Goal: Navigation & Orientation: Find specific page/section

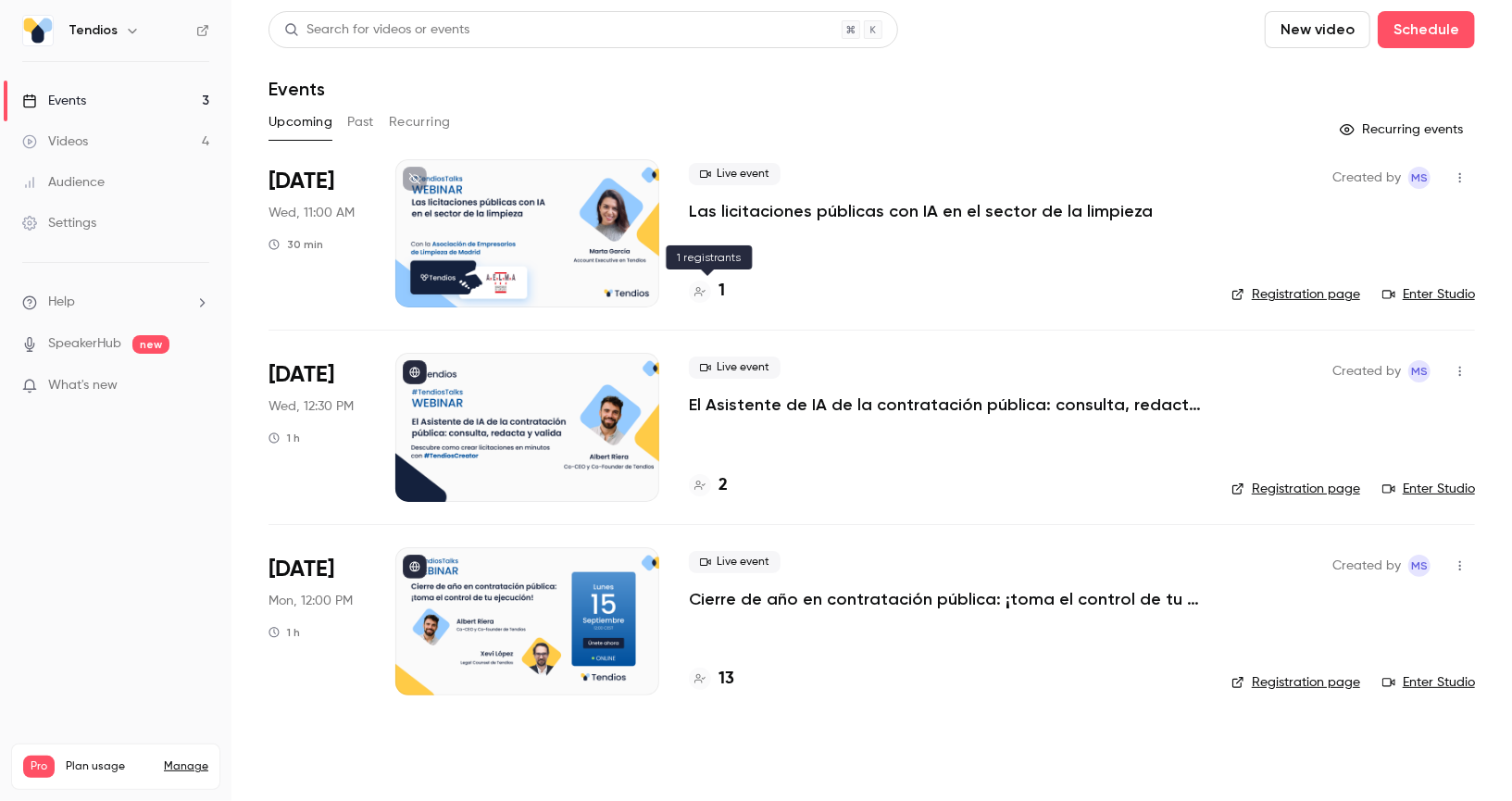
click at [720, 288] on h4 "1" at bounding box center [721, 292] width 7 height 25
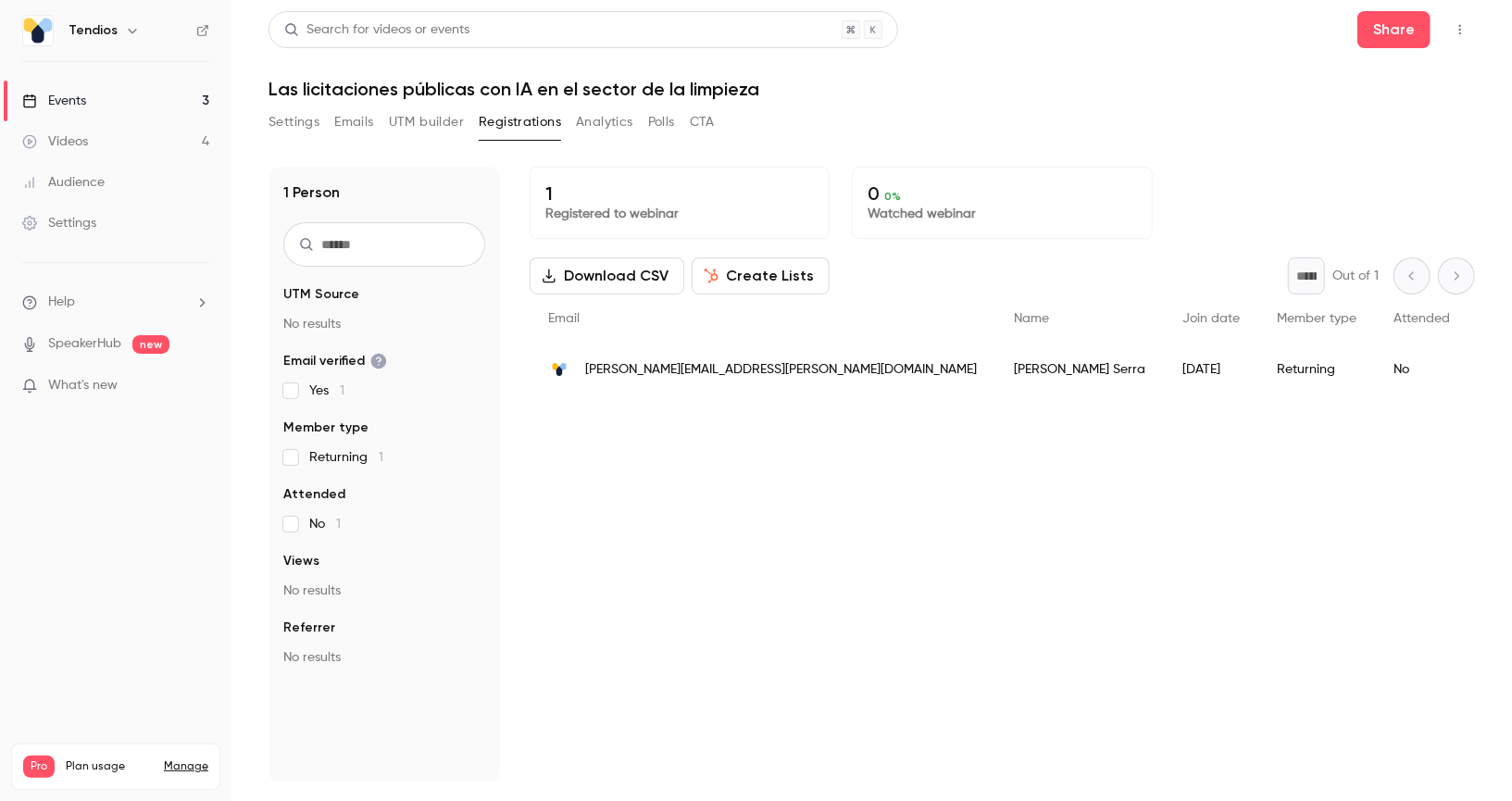
click at [182, 105] on link "Events 3" at bounding box center [115, 101] width 231 height 40
